Goal: Information Seeking & Learning: Compare options

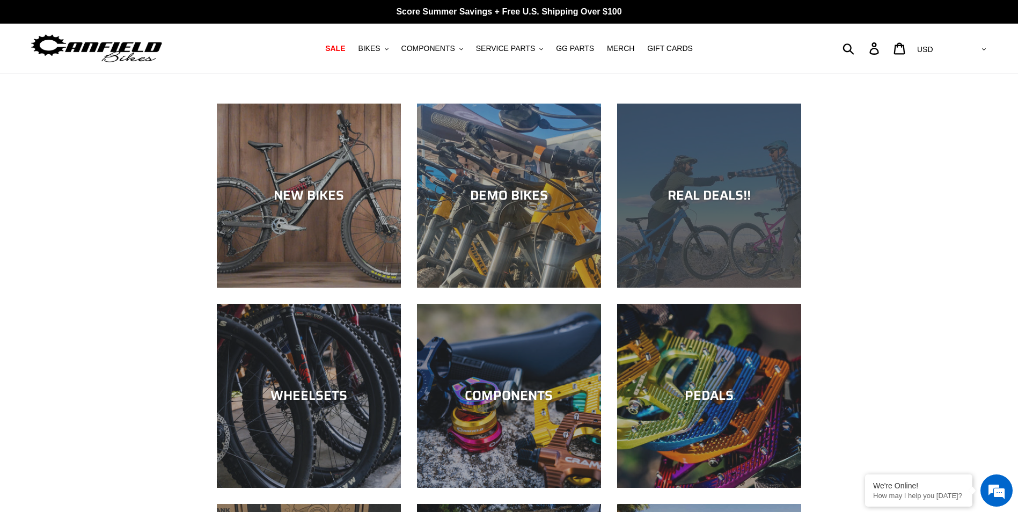
click at [722, 288] on div "REAL DEALS!!" at bounding box center [709, 288] width 184 height 0
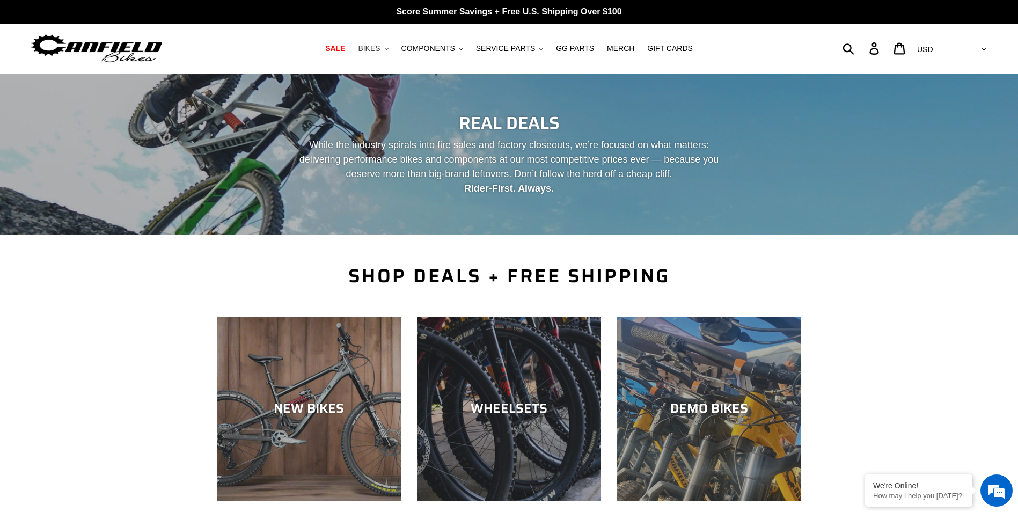
click at [380, 47] on span "BIKES" at bounding box center [369, 48] width 22 height 9
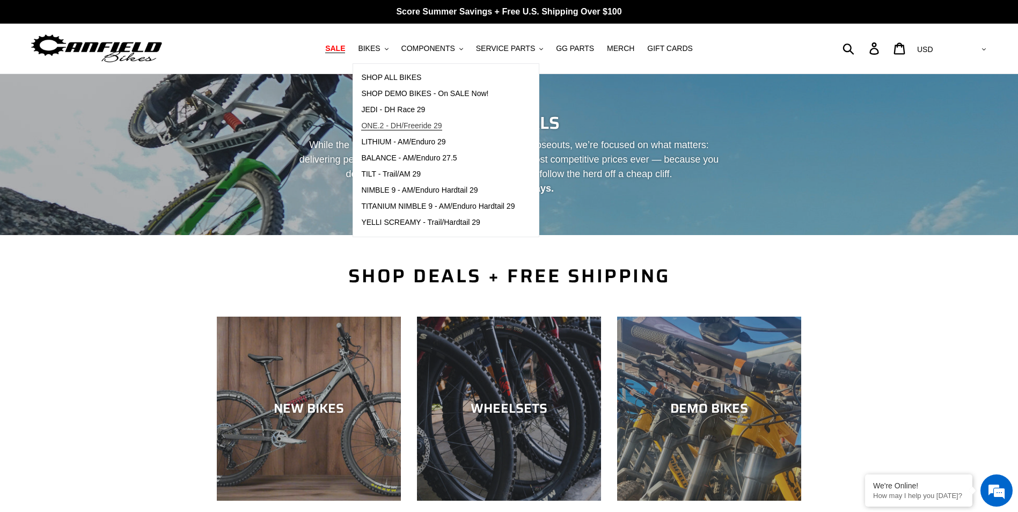
click at [408, 123] on span "ONE.2 - DH/Freeride 29" at bounding box center [401, 125] width 80 height 9
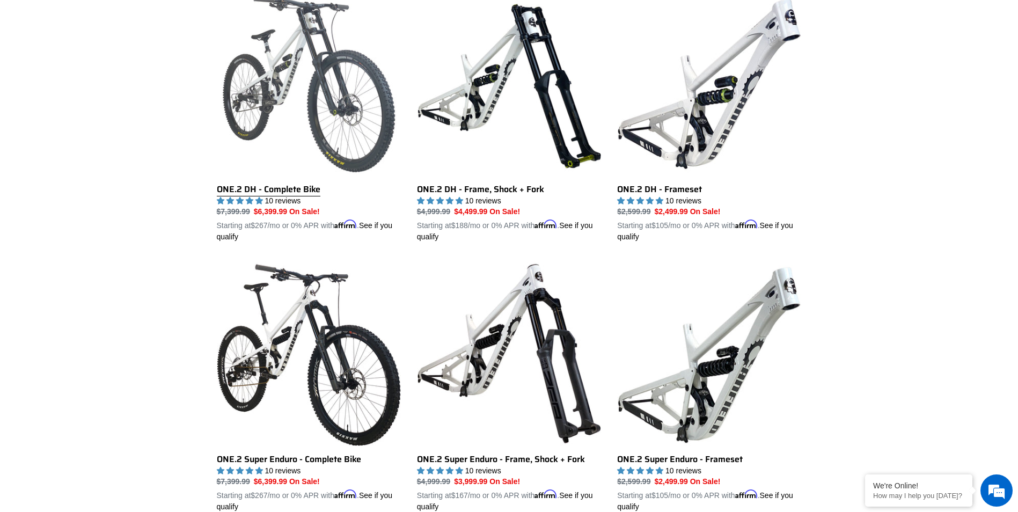
click at [322, 102] on link "ONE.2 DH - Complete Bike" at bounding box center [309, 117] width 184 height 251
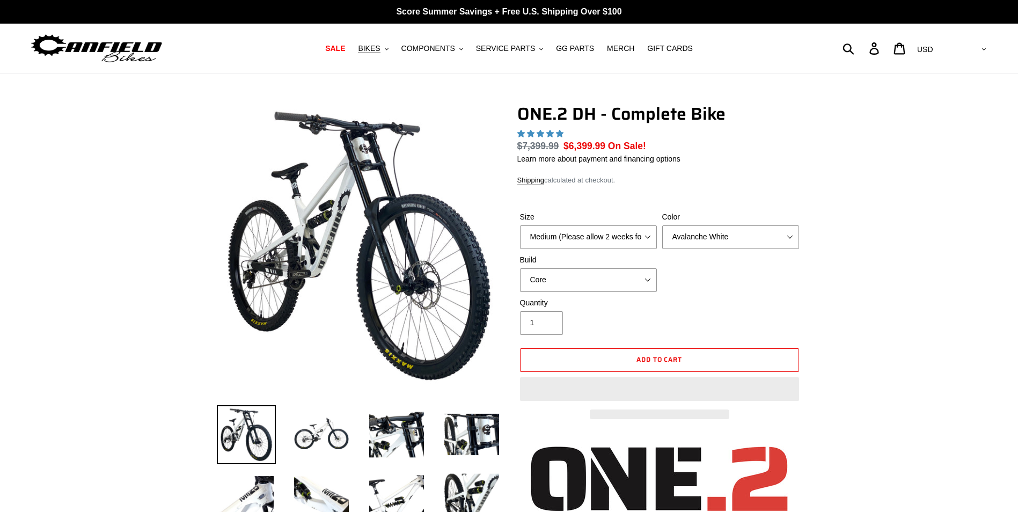
select select "highest-rating"
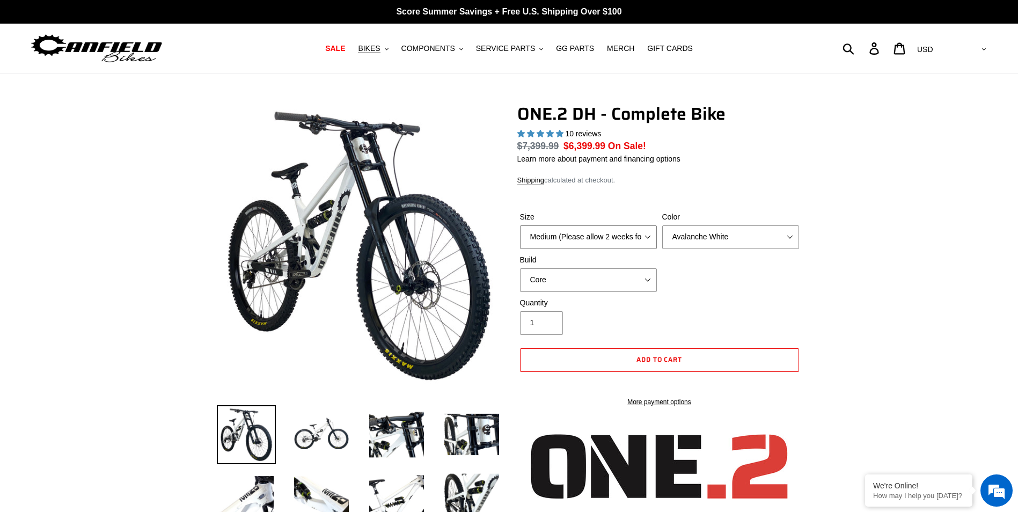
click at [646, 238] on select "Medium (Please allow 2 weeks for delivery) Large (Sold Out)" at bounding box center [588, 237] width 137 height 24
click at [644, 233] on select "Medium (Please allow 2 weeks for delivery) Large (Sold Out)" at bounding box center [588, 237] width 137 height 24
click at [327, 440] on img at bounding box center [321, 434] width 59 height 59
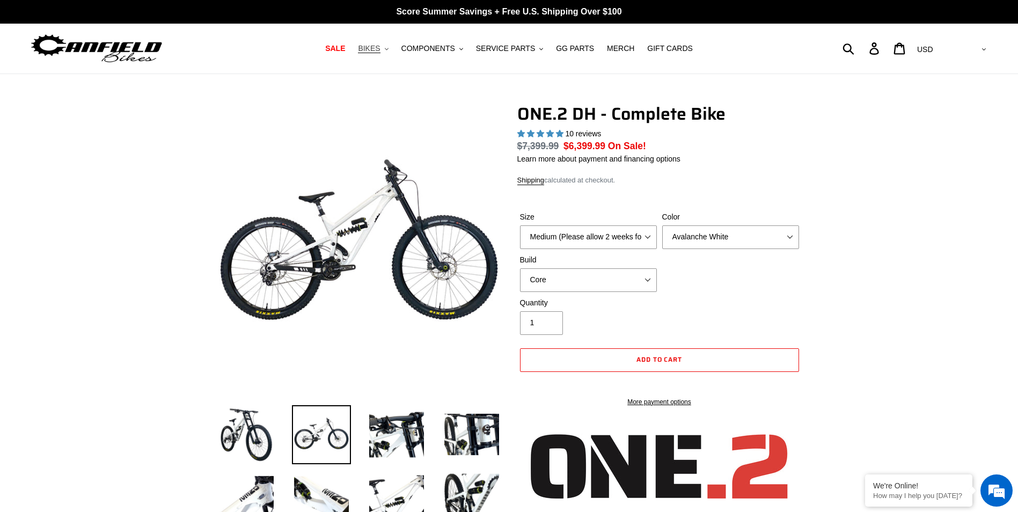
click at [380, 48] on span "BIKES" at bounding box center [369, 48] width 22 height 9
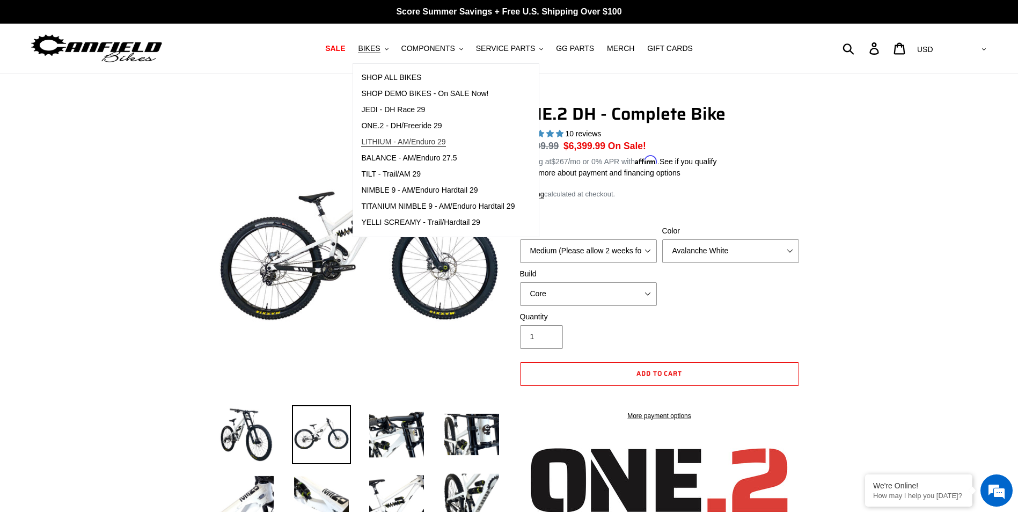
click at [406, 142] on span "LITHIUM - AM/Enduro 29" at bounding box center [403, 141] width 84 height 9
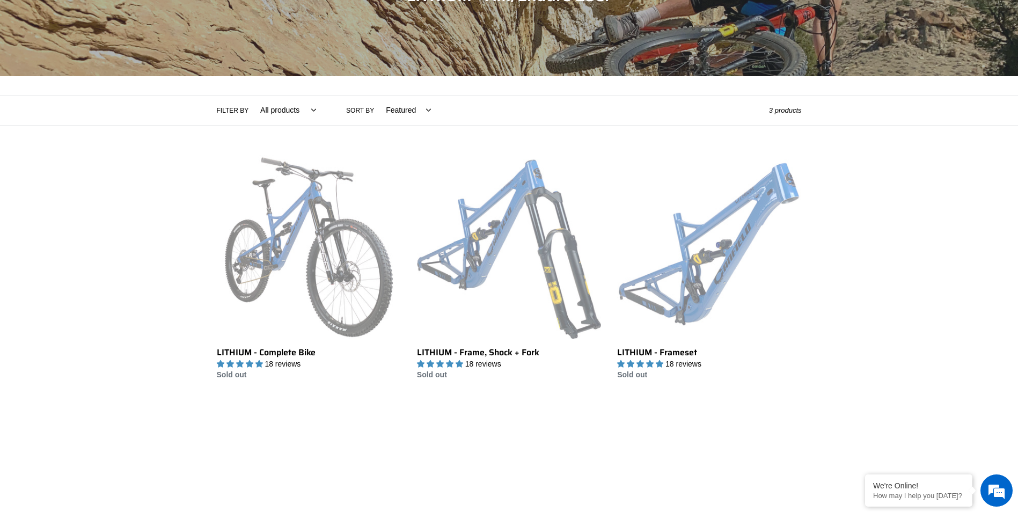
scroll to position [215, 0]
